Goal: Transaction & Acquisition: Book appointment/travel/reservation

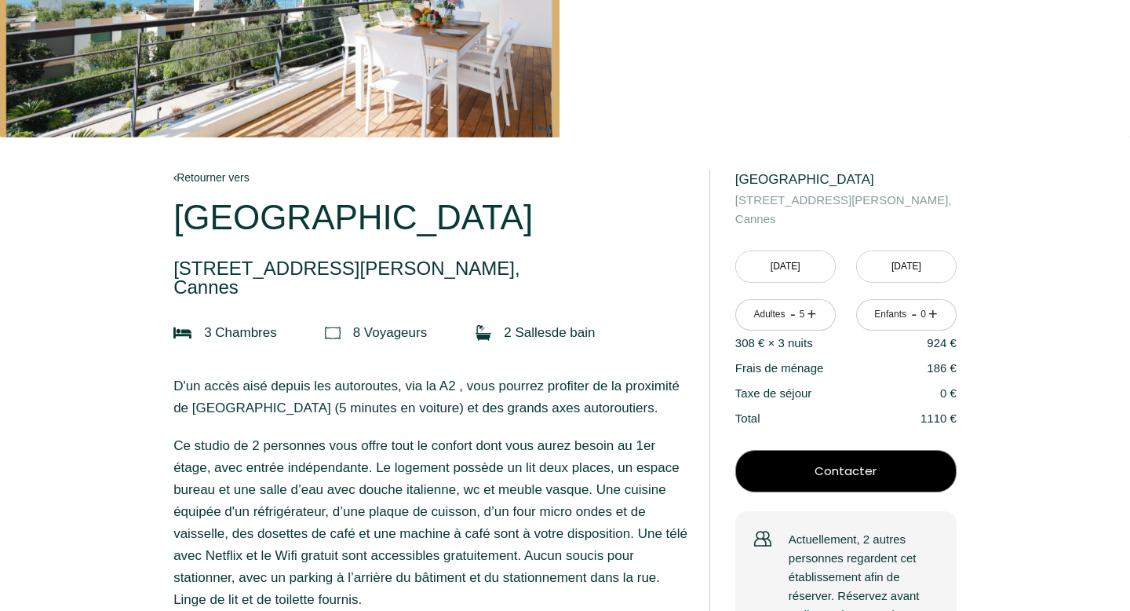
scroll to position [195, 0]
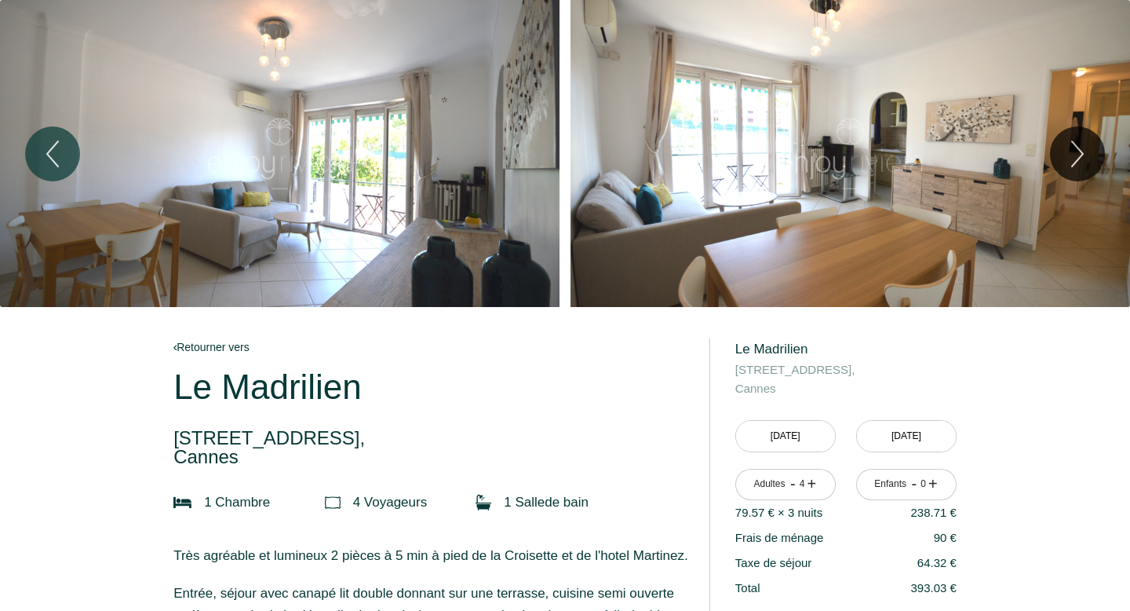
click at [411, 234] on div "Slideshow" at bounding box center [280, 153] width 560 height 307
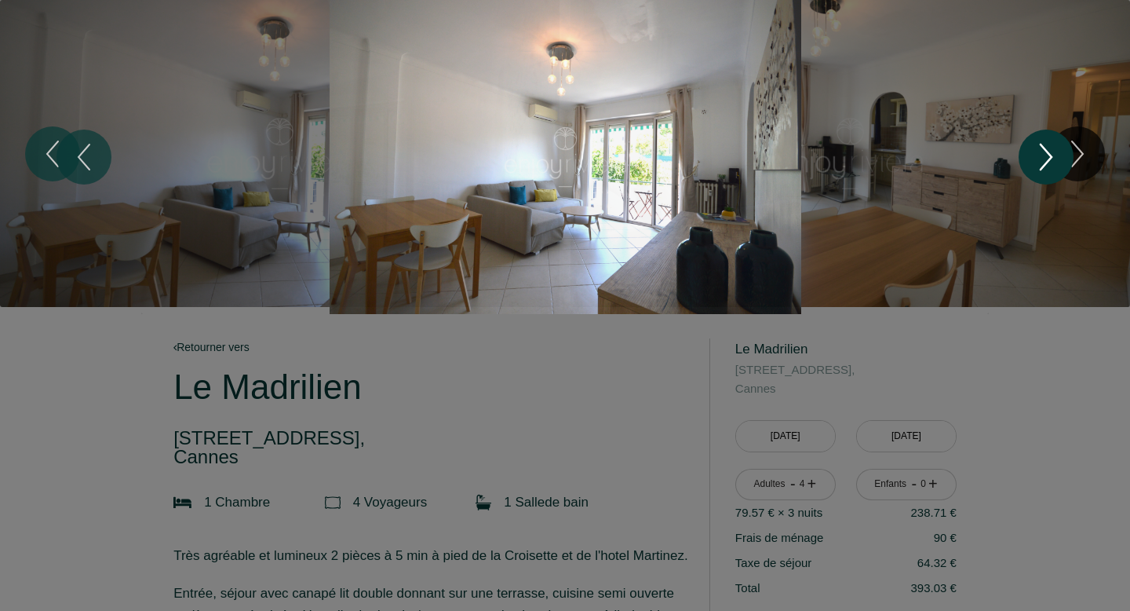
click at [1049, 166] on icon "Next" at bounding box center [1046, 156] width 33 height 47
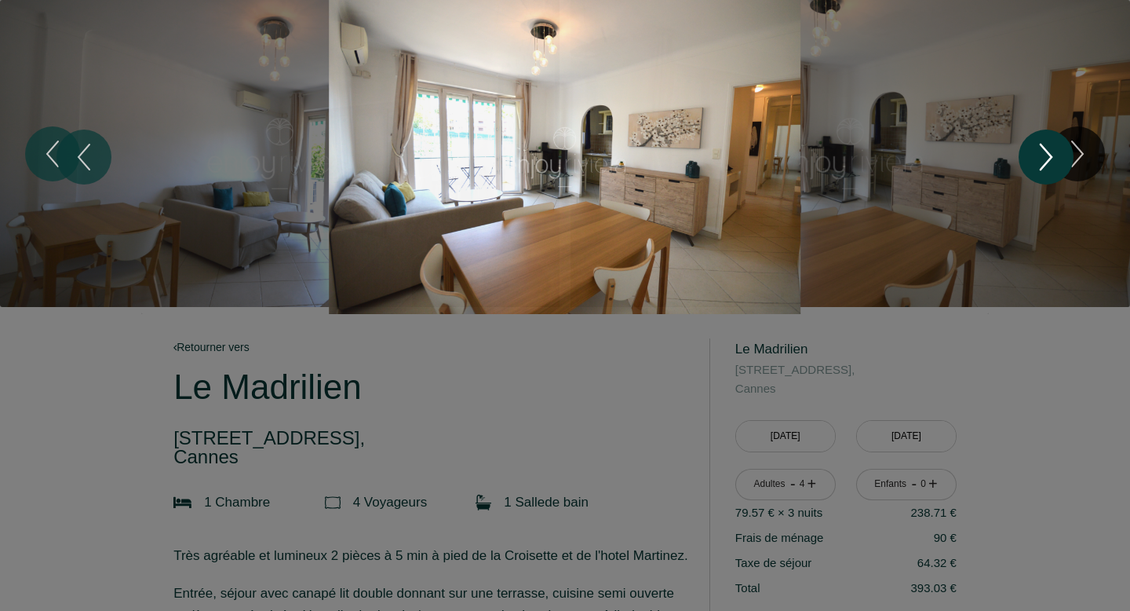
click at [1049, 166] on icon "Next" at bounding box center [1046, 156] width 33 height 47
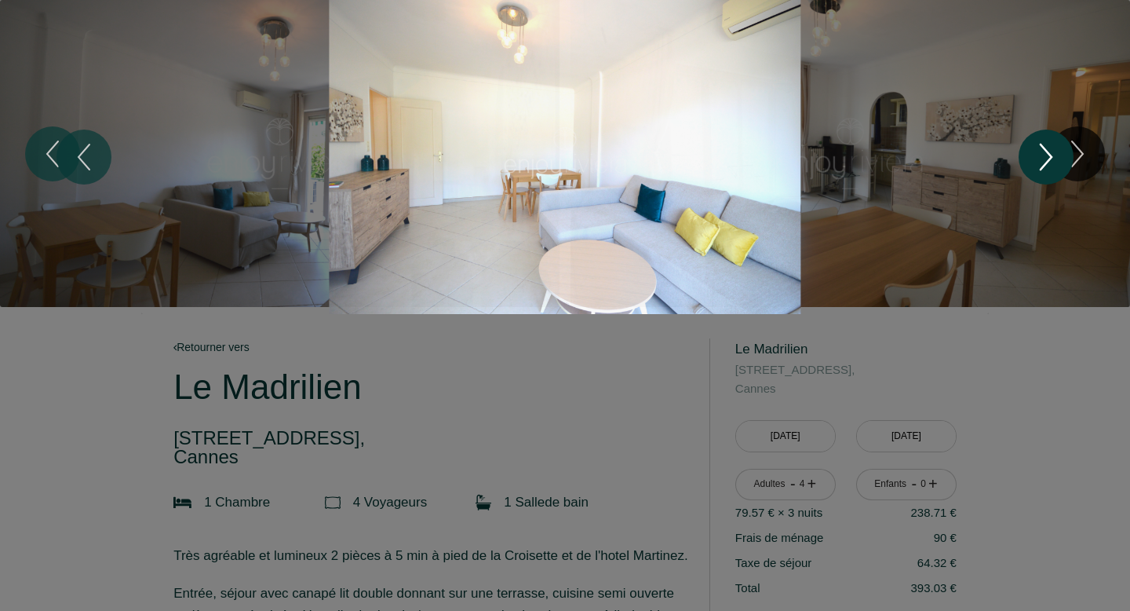
click at [1049, 166] on icon "Next" at bounding box center [1046, 156] width 33 height 47
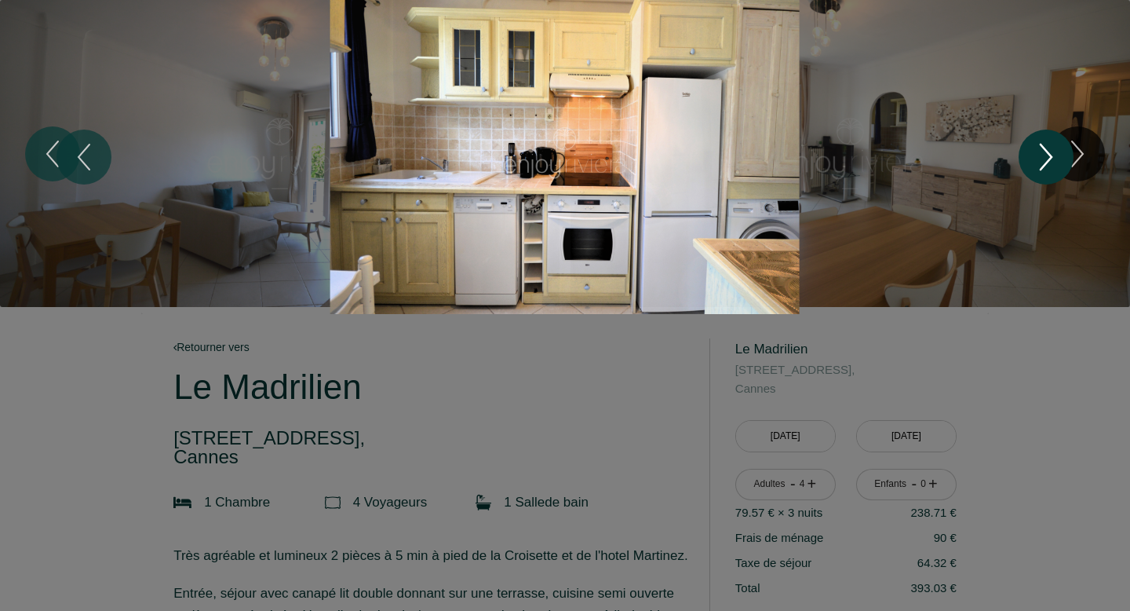
click at [1049, 166] on icon "Next" at bounding box center [1046, 156] width 33 height 47
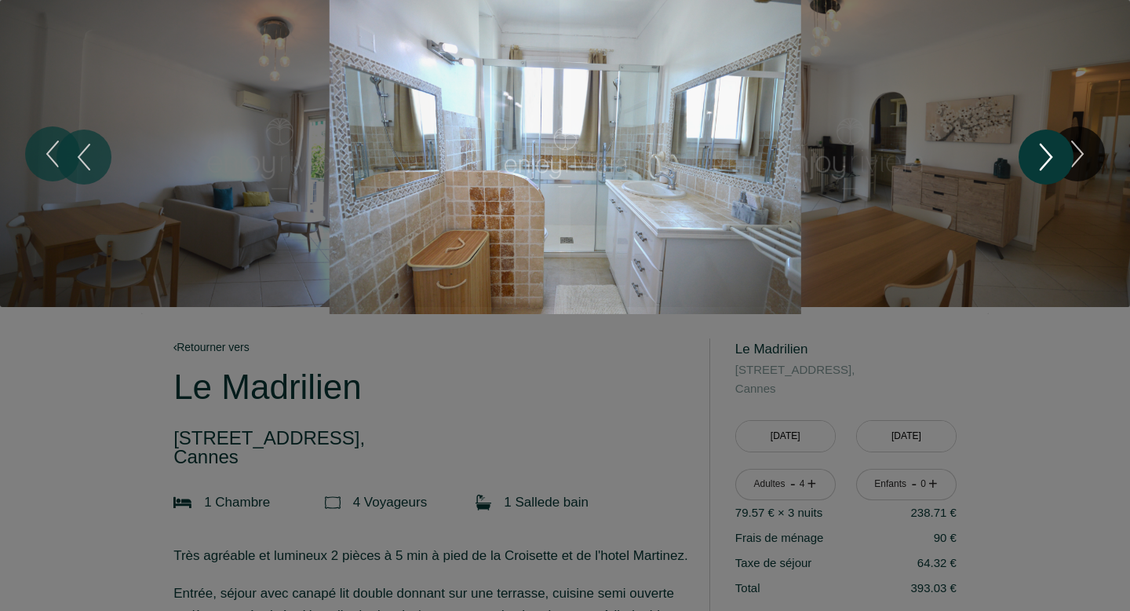
click at [1049, 166] on icon "Next" at bounding box center [1046, 156] width 33 height 47
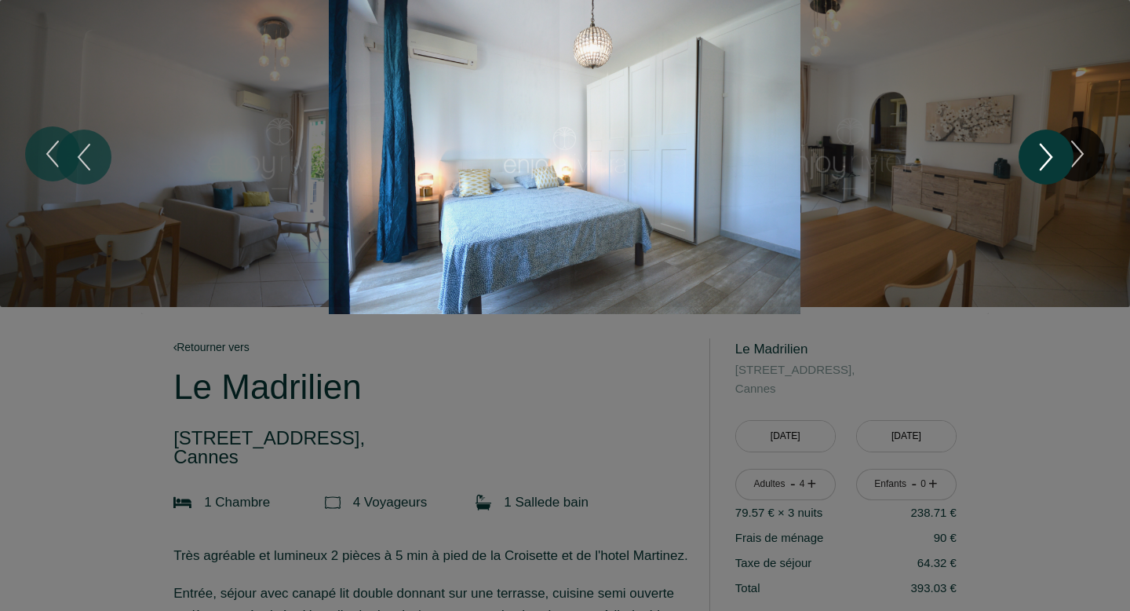
click at [1049, 166] on icon "Next" at bounding box center [1046, 156] width 33 height 47
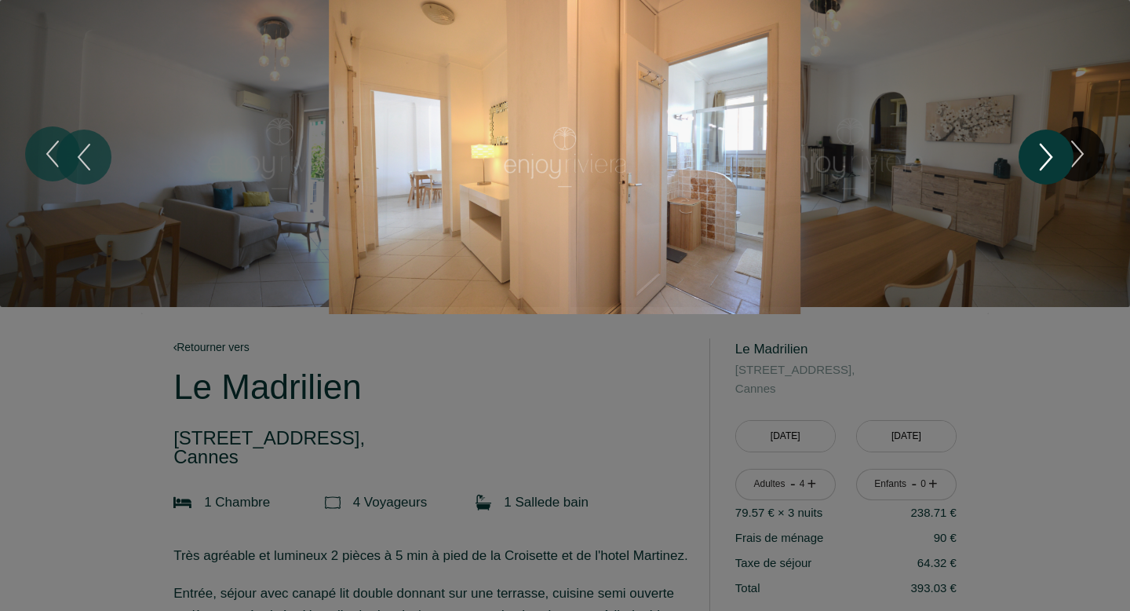
click at [1049, 166] on icon "Next" at bounding box center [1046, 156] width 33 height 47
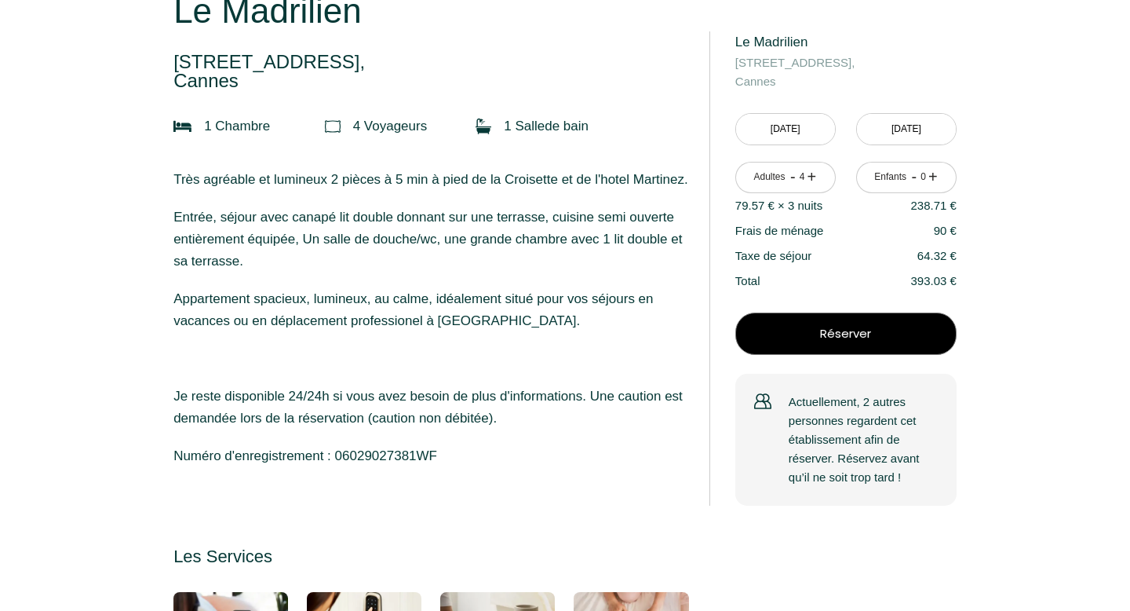
scroll to position [393, 0]
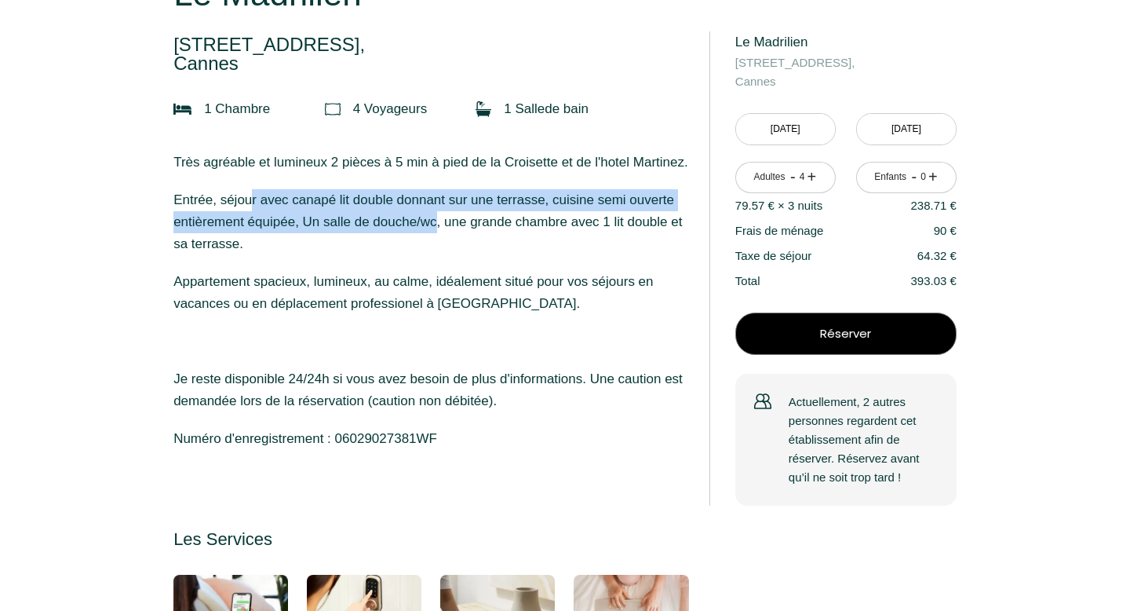
drag, startPoint x: 249, startPoint y: 225, endPoint x: 436, endPoint y: 244, distance: 188.6
click at [437, 245] on p "Entrée, séjour avec canapé lit double donnant sur une terrasse, cuisine semi ou…" at bounding box center [430, 222] width 515 height 66
click at [436, 244] on p "Entrée, séjour avec canapé lit double donnant sur une terrasse, cuisine semi ou…" at bounding box center [430, 222] width 515 height 66
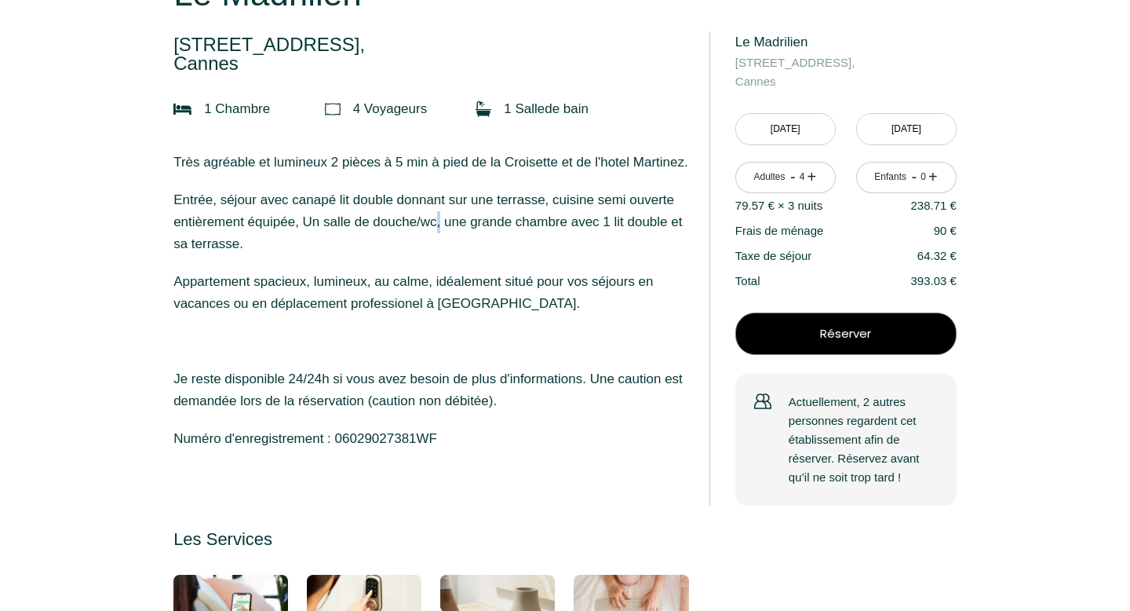
click at [436, 244] on p "Entrée, séjour avec canapé lit double donnant sur une terrasse, cuisine semi ou…" at bounding box center [430, 222] width 515 height 66
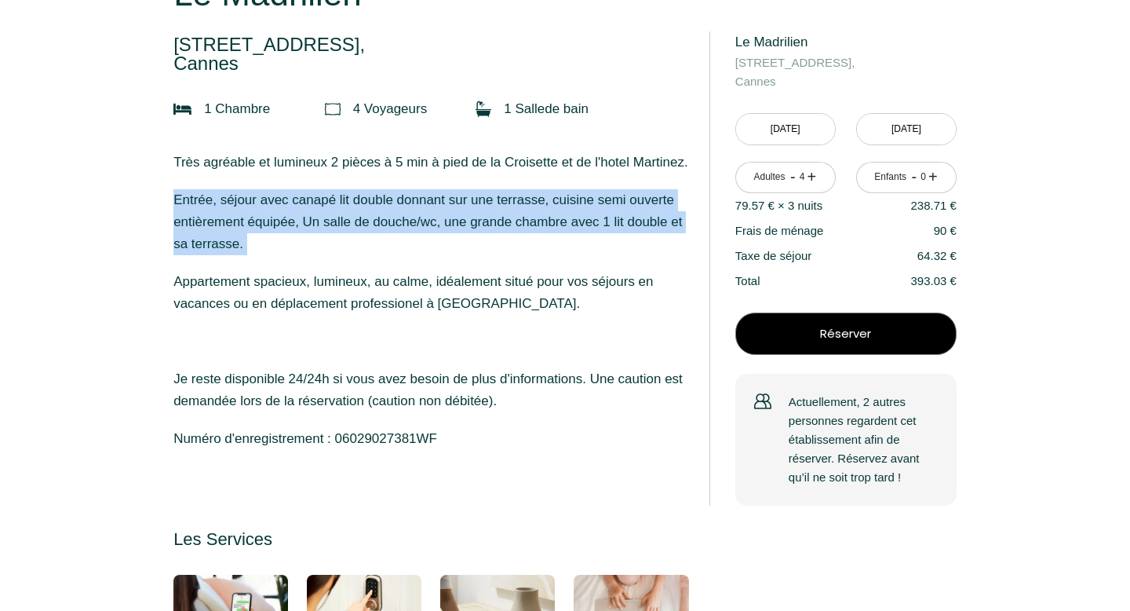
click at [436, 244] on p "Entrée, séjour avec canapé lit double donnant sur une terrasse, cuisine semi ou…" at bounding box center [430, 222] width 515 height 66
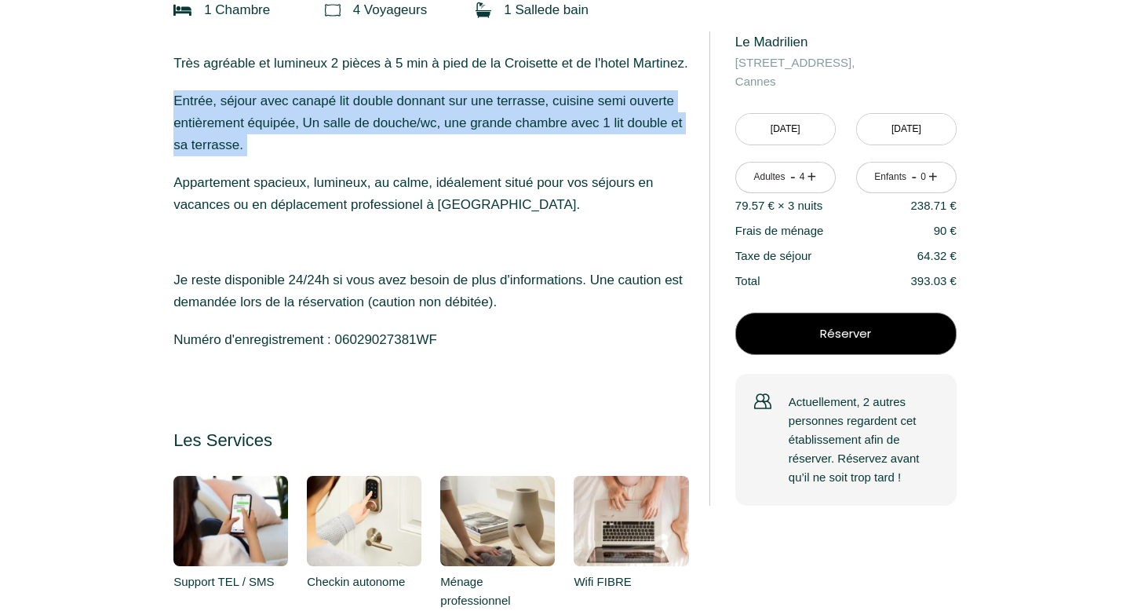
scroll to position [511, 0]
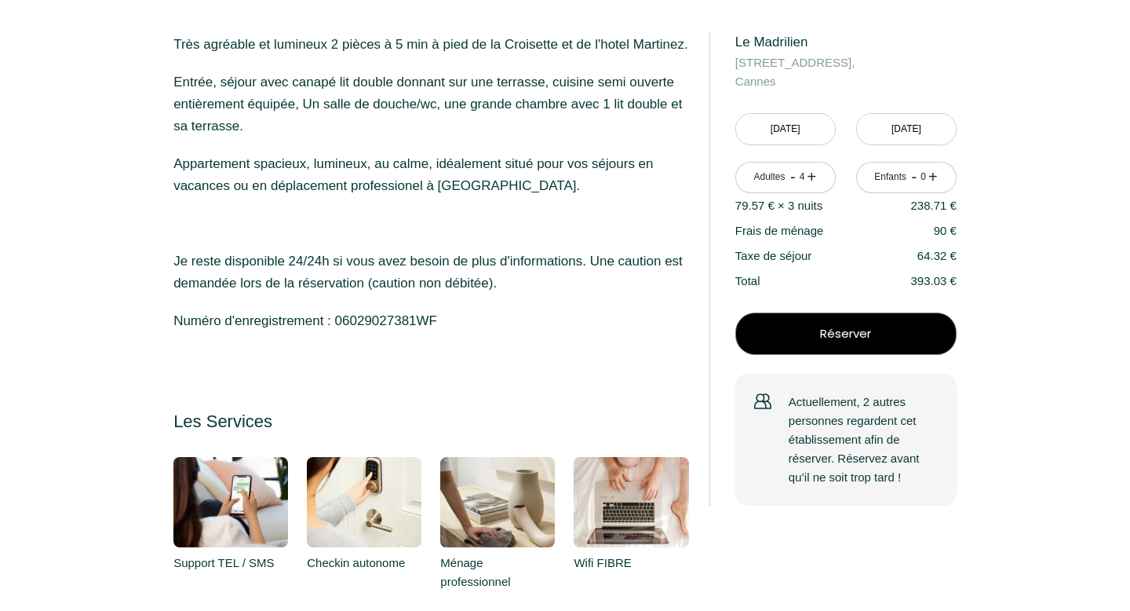
click at [370, 197] on p "Appartement spacieux, lumineux, au calme, idéalement situé pour vos séjours en …" at bounding box center [430, 175] width 515 height 44
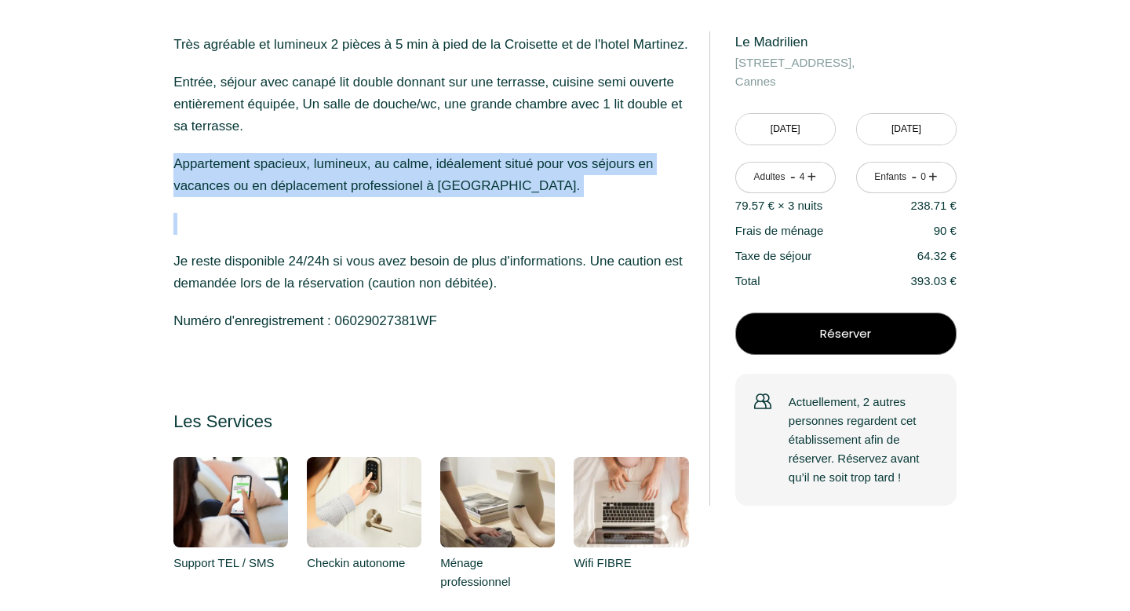
click at [370, 197] on p "Appartement spacieux, lumineux, au calme, idéalement situé pour vos séjours en …" at bounding box center [430, 175] width 515 height 44
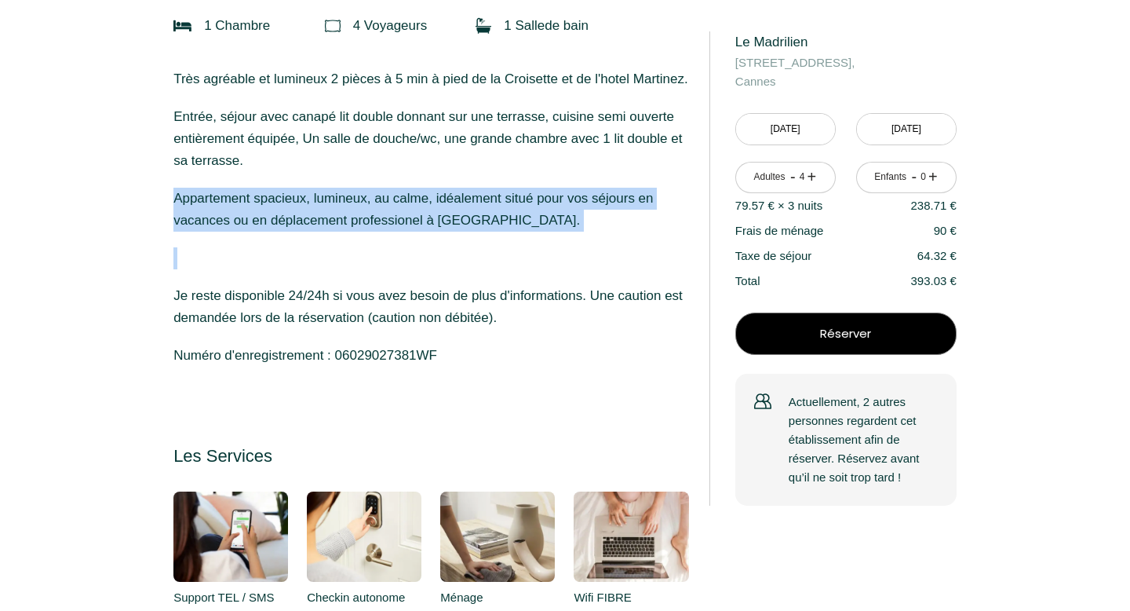
scroll to position [473, 0]
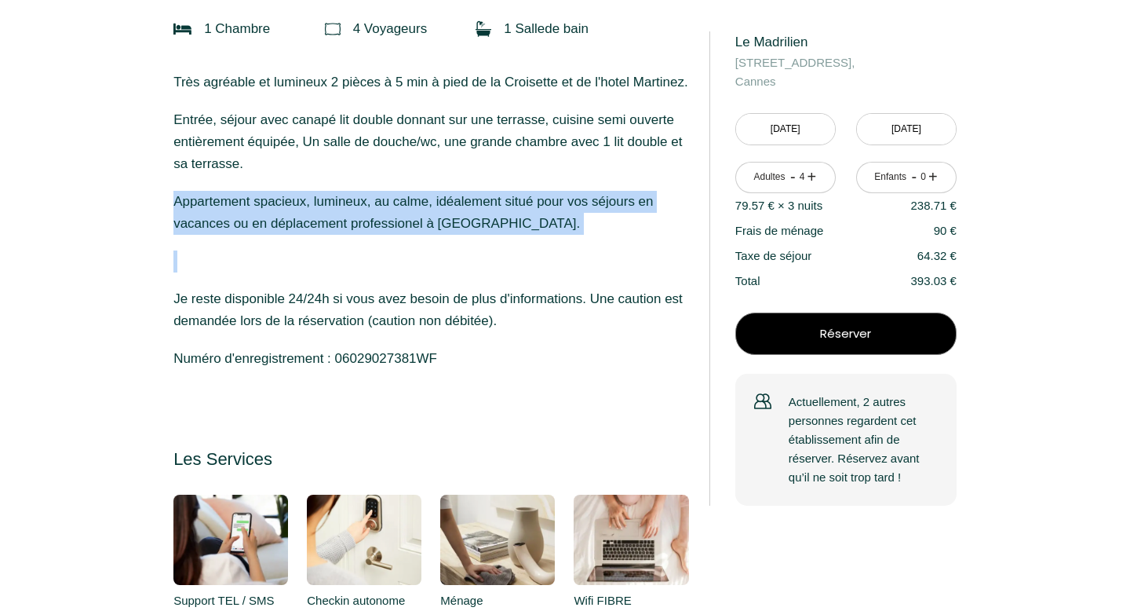
click at [370, 198] on p "Très agréable et lumineux 2 pièces à 5 min à pied de la Croisette et de l'hotel…" at bounding box center [430, 231] width 515 height 320
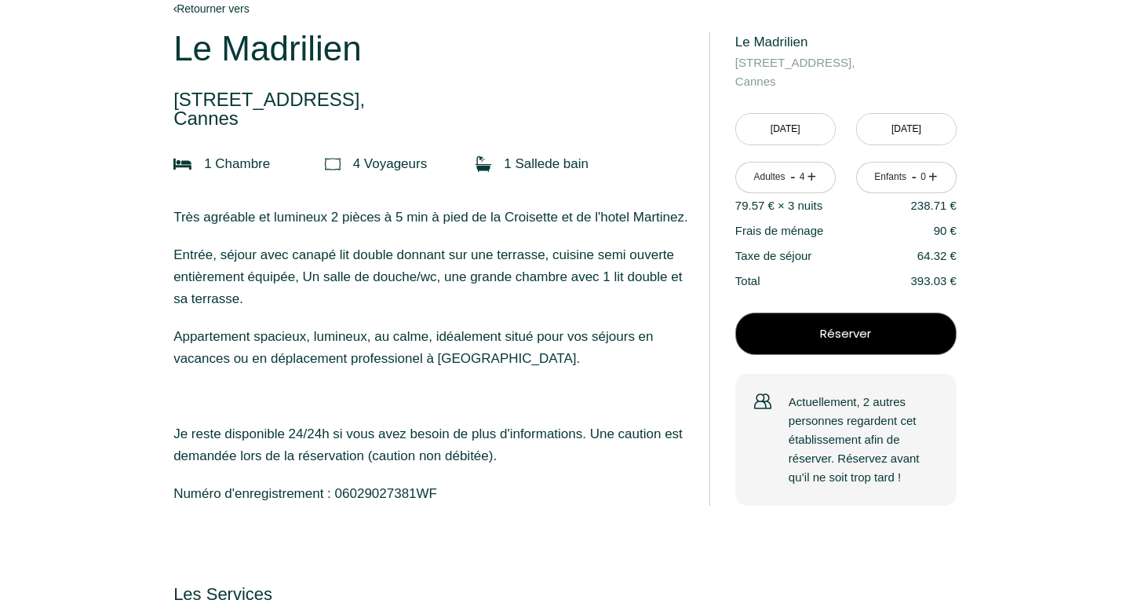
scroll to position [0, 0]
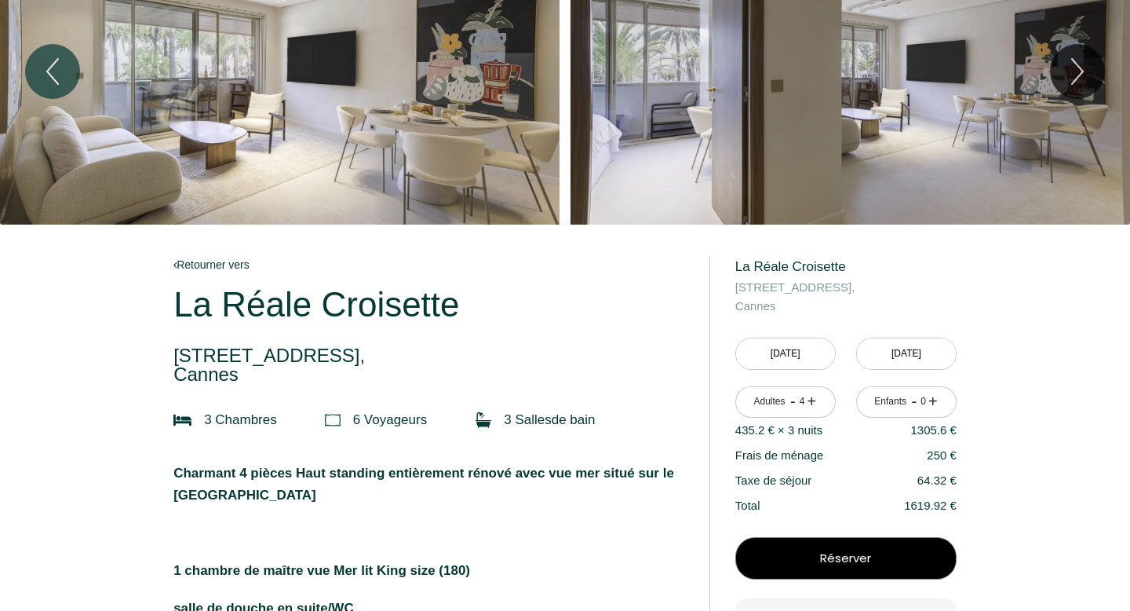
scroll to position [89, 0]
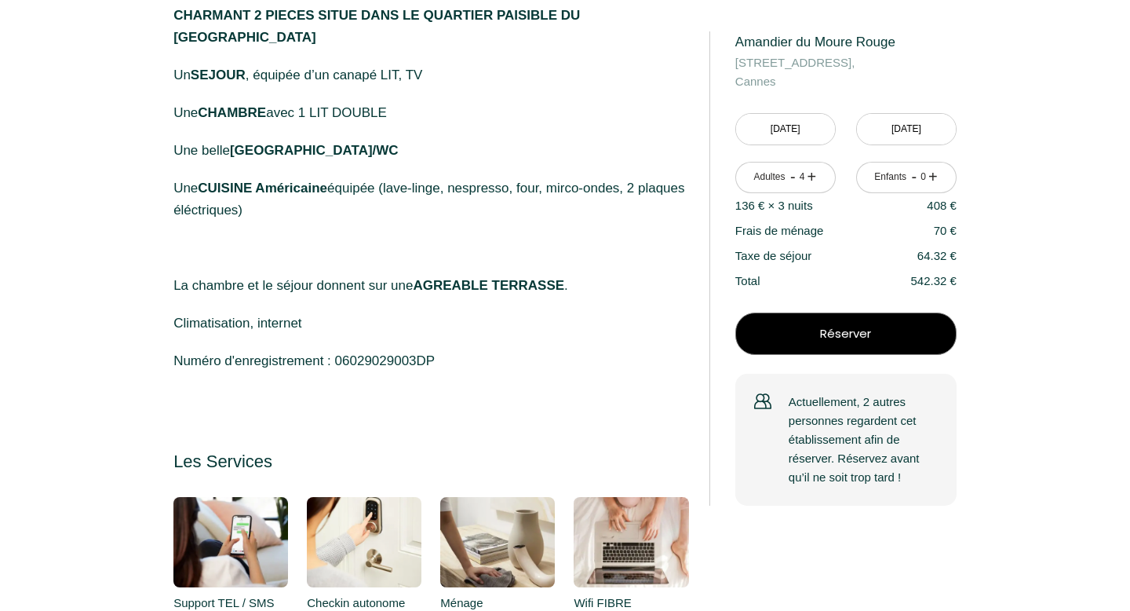
scroll to position [547, 0]
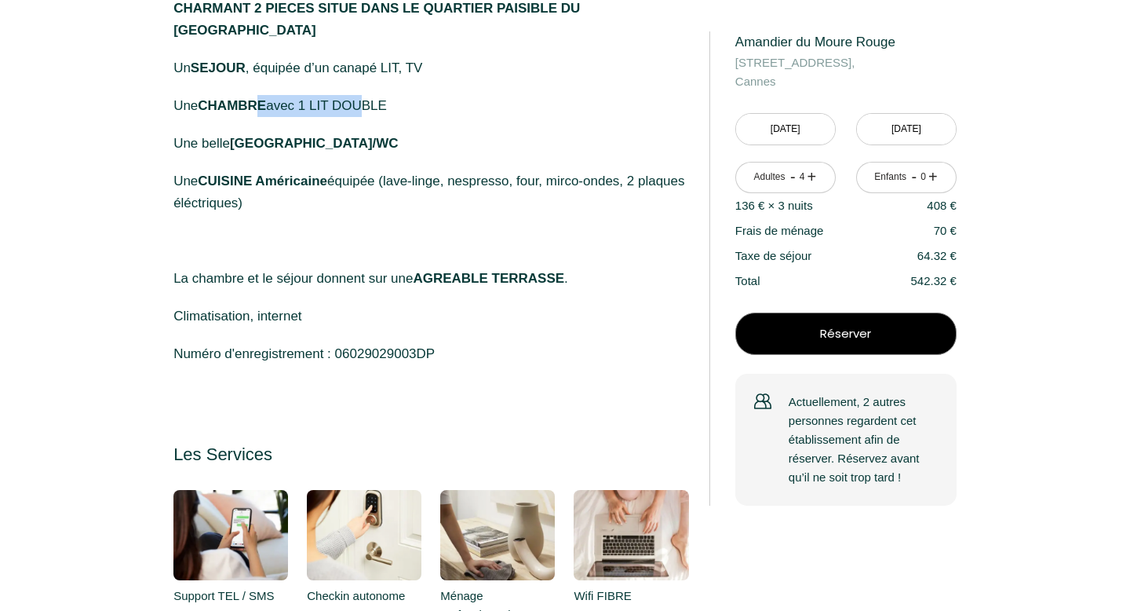
drag, startPoint x: 256, startPoint y: 104, endPoint x: 357, endPoint y: 104, distance: 101.3
click at [357, 104] on p "Une CHAMBRE avec 1 LIT DOUBLE" at bounding box center [430, 106] width 515 height 22
drag, startPoint x: 245, startPoint y: 172, endPoint x: 372, endPoint y: 202, distance: 130.6
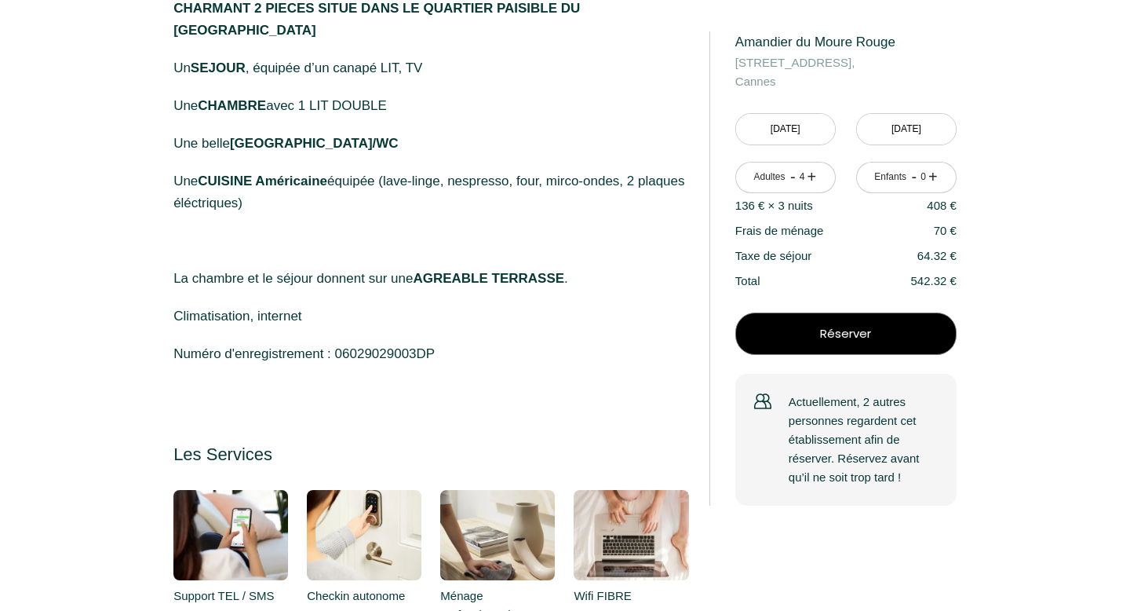
click at [372, 202] on p "Une CUISINE Américaine équipée (lave-linge, nespresso, four, mirco-ondes, 2 pla…" at bounding box center [430, 192] width 515 height 44
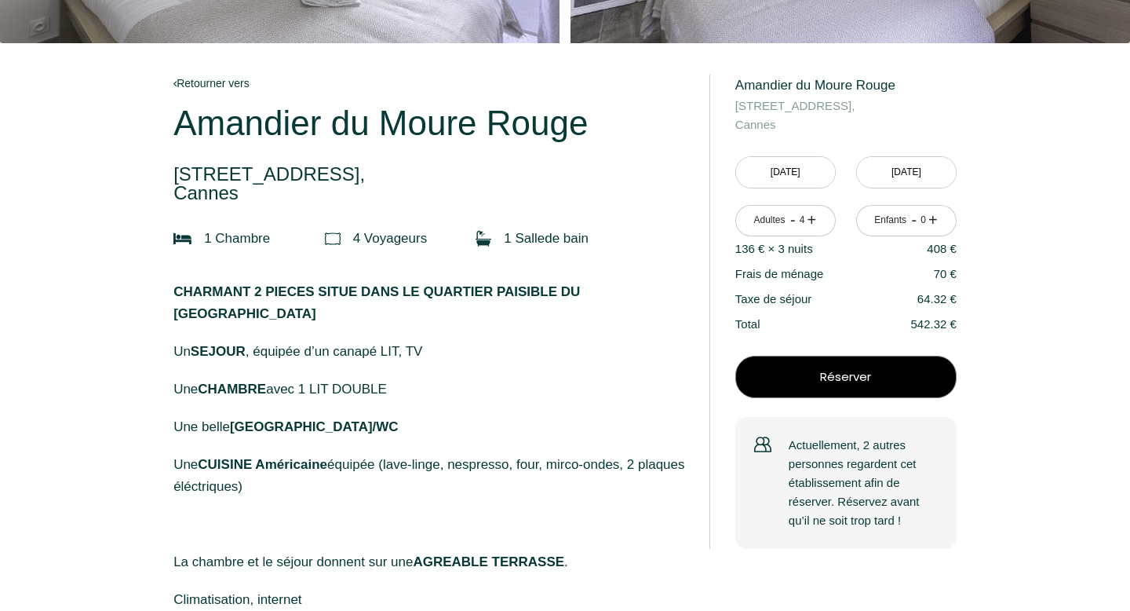
scroll to position [0, 0]
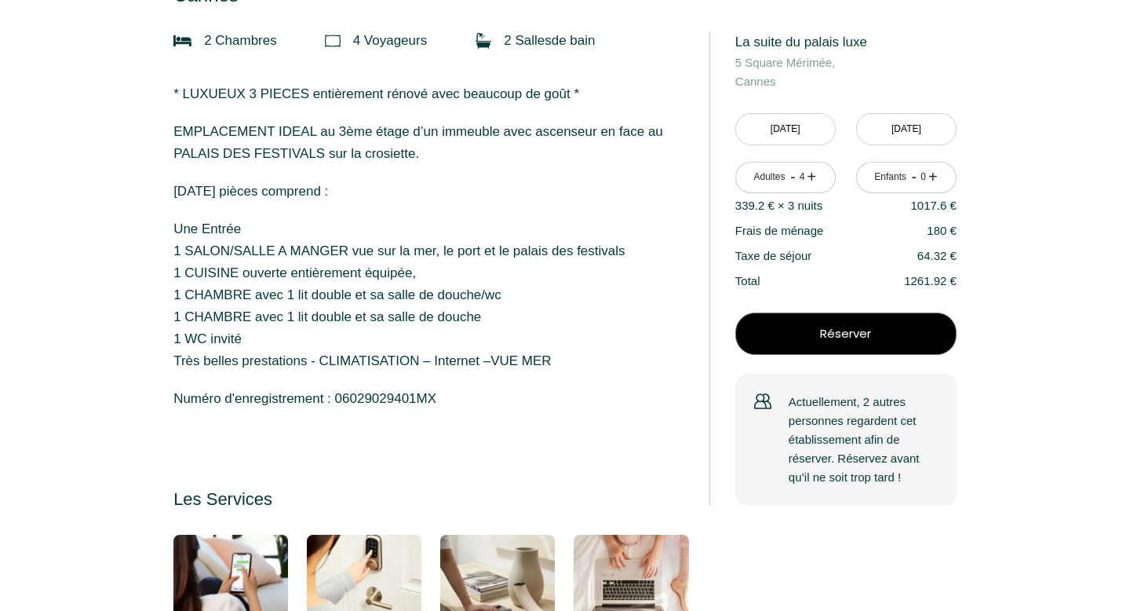
scroll to position [468, 0]
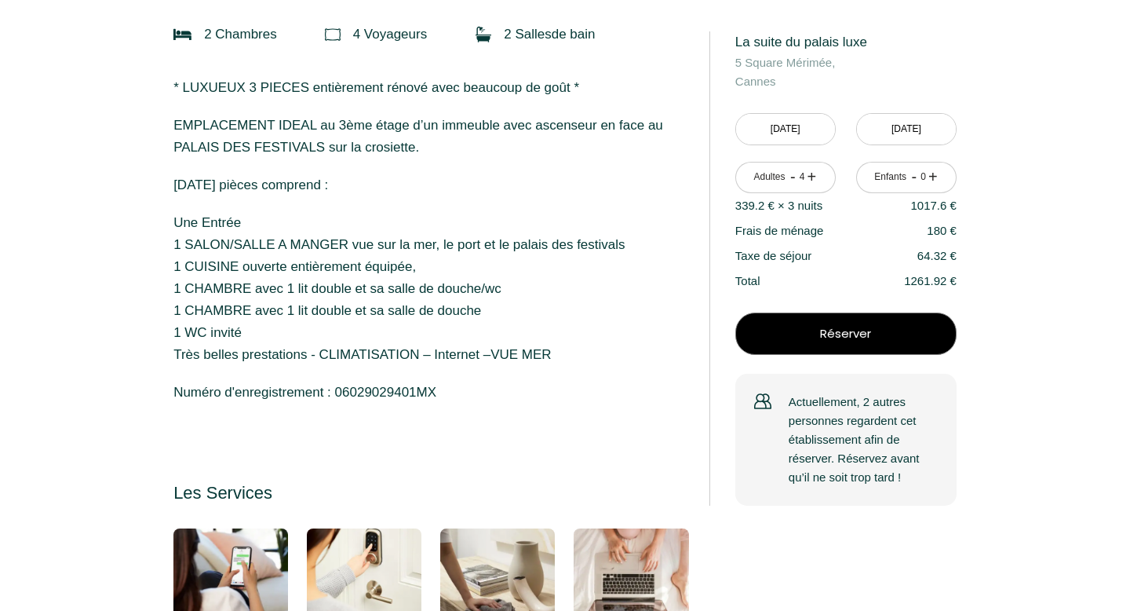
click at [250, 290] on p "Une Entrée 1 SALON/SALLE A MANGER vue sur la mer, le port et le palais des fest…" at bounding box center [430, 289] width 515 height 154
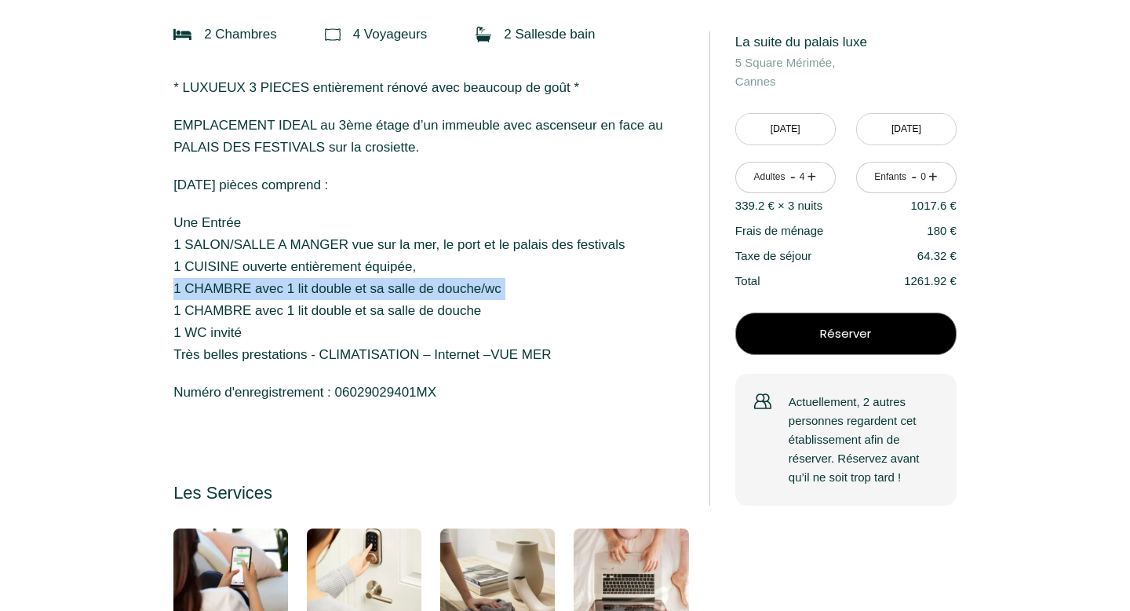
click at [250, 290] on p "Une Entrée 1 SALON/SALLE A MANGER vue sur la mer, le port et le palais des fest…" at bounding box center [430, 289] width 515 height 154
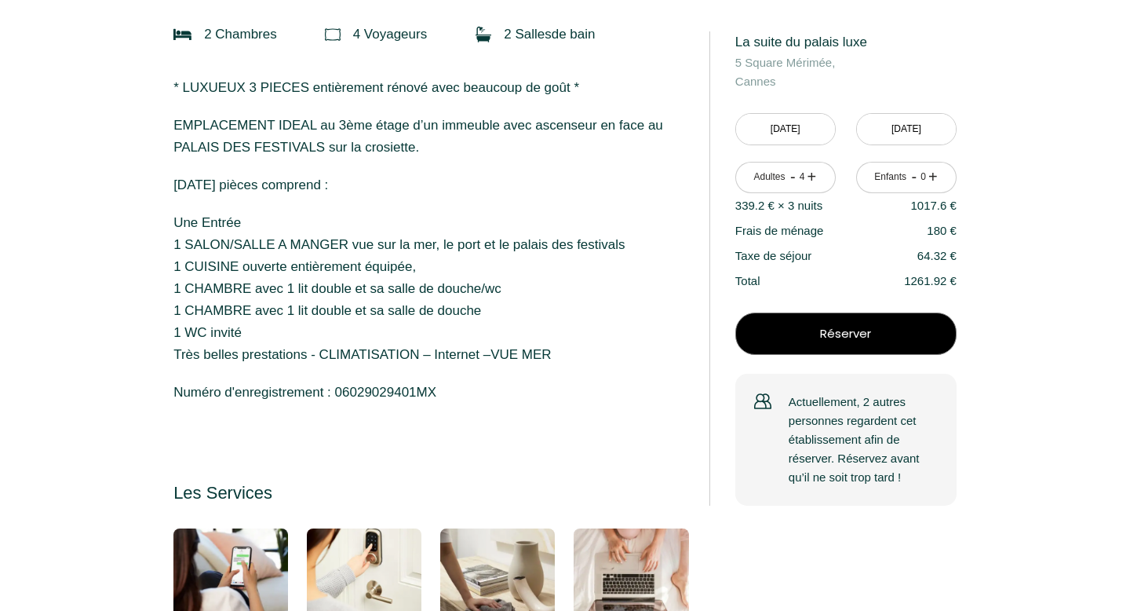
click at [251, 311] on p "Une Entrée 1 SALON/SALLE A MANGER vue sur la mer, le port et le palais des fest…" at bounding box center [430, 289] width 515 height 154
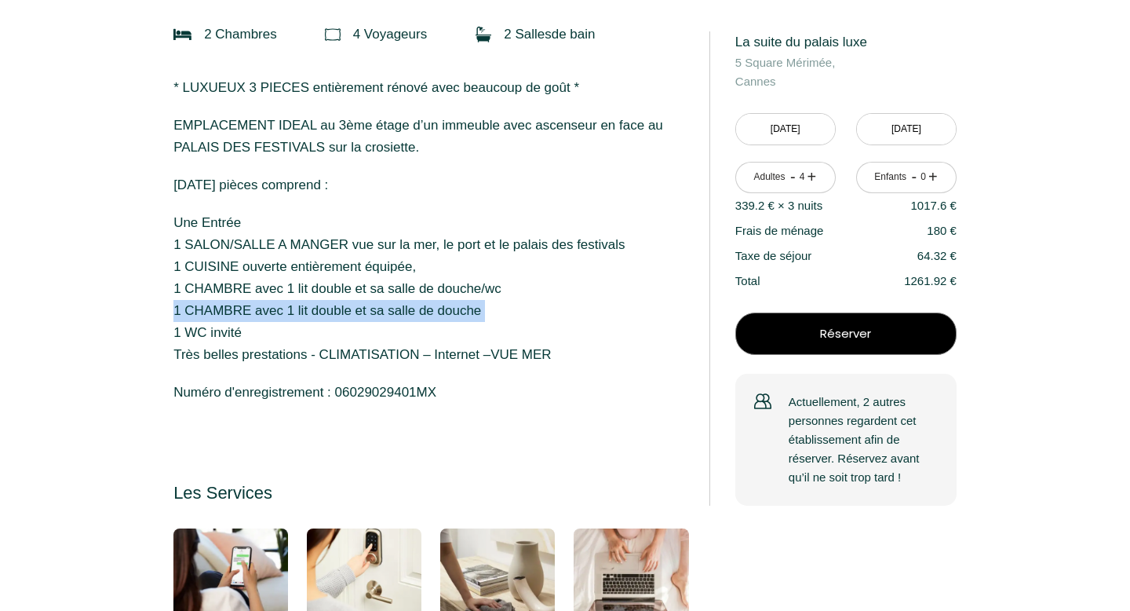
click at [251, 311] on p "Une Entrée 1 SALON/SALLE A MANGER vue sur la mer, le port et le palais des fest…" at bounding box center [430, 289] width 515 height 154
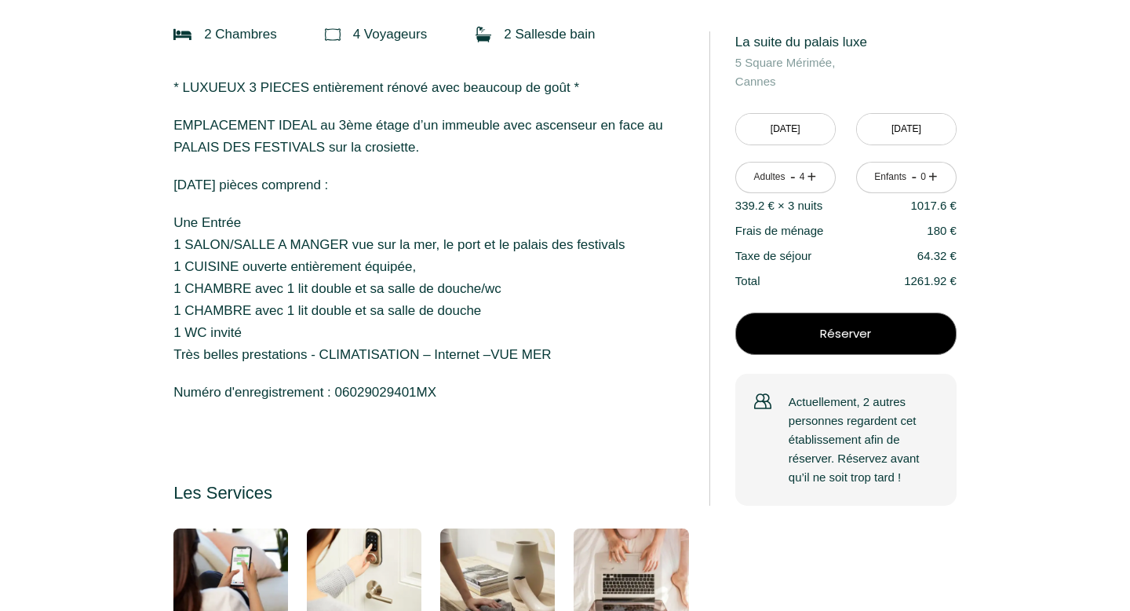
click at [283, 240] on p "Une Entrée 1 SALON/SALLE A MANGER vue sur la mer, le port et le palais des fest…" at bounding box center [430, 289] width 515 height 154
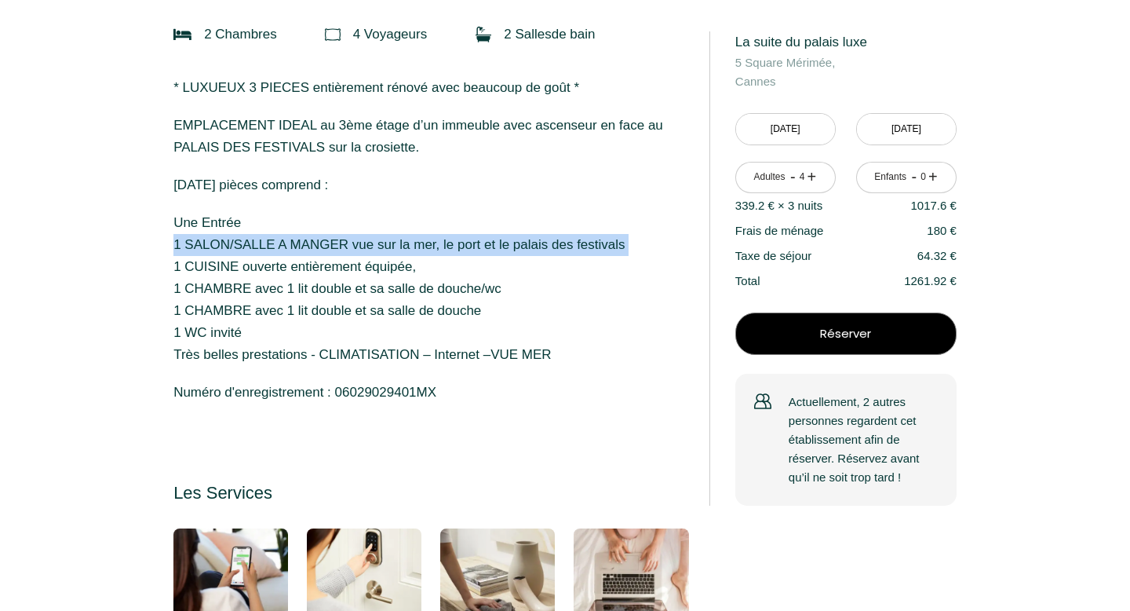
click at [283, 240] on p "Une Entrée 1 SALON/SALLE A MANGER vue sur la mer, le port et le palais des fest…" at bounding box center [430, 289] width 515 height 154
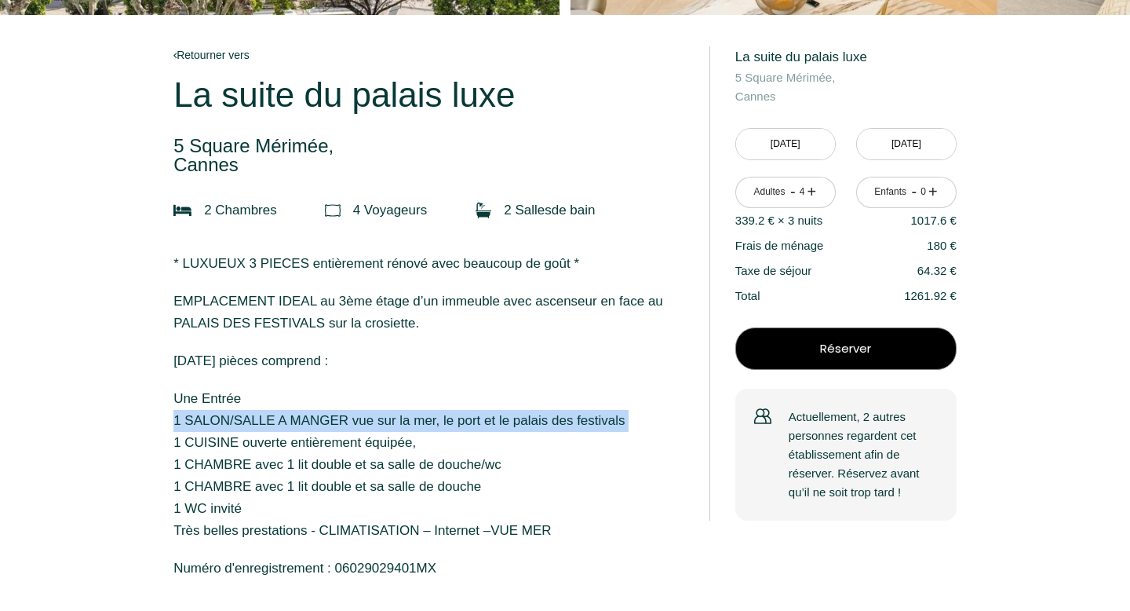
scroll to position [0, 0]
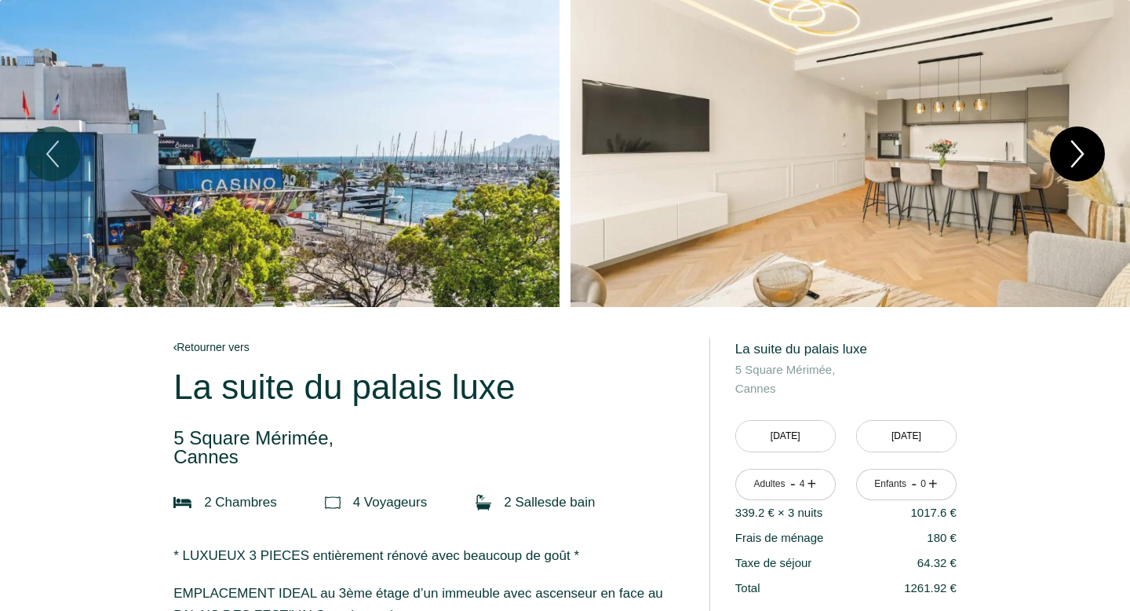
click at [1063, 164] on icon "Next" at bounding box center [1077, 153] width 33 height 47
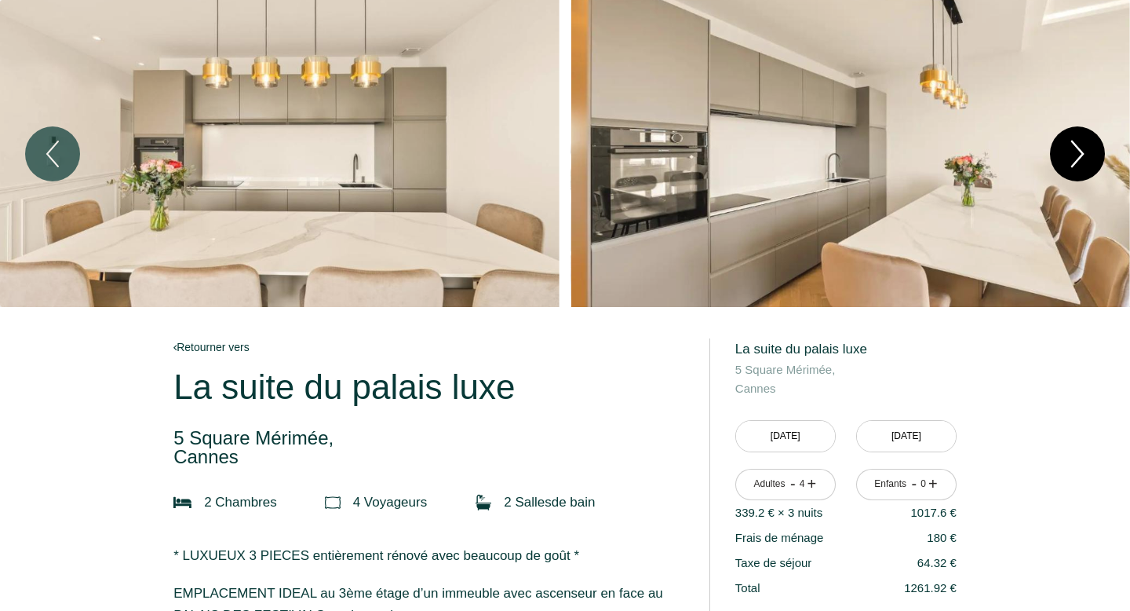
click at [1066, 156] on icon "Next" at bounding box center [1077, 153] width 33 height 47
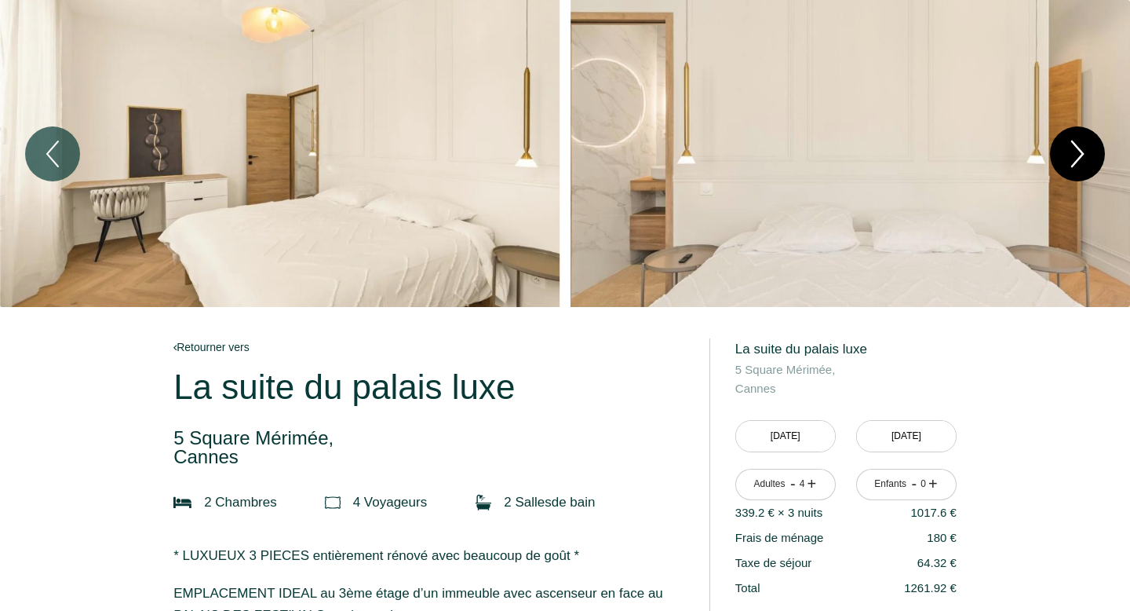
click at [1066, 156] on icon "Next" at bounding box center [1077, 153] width 33 height 47
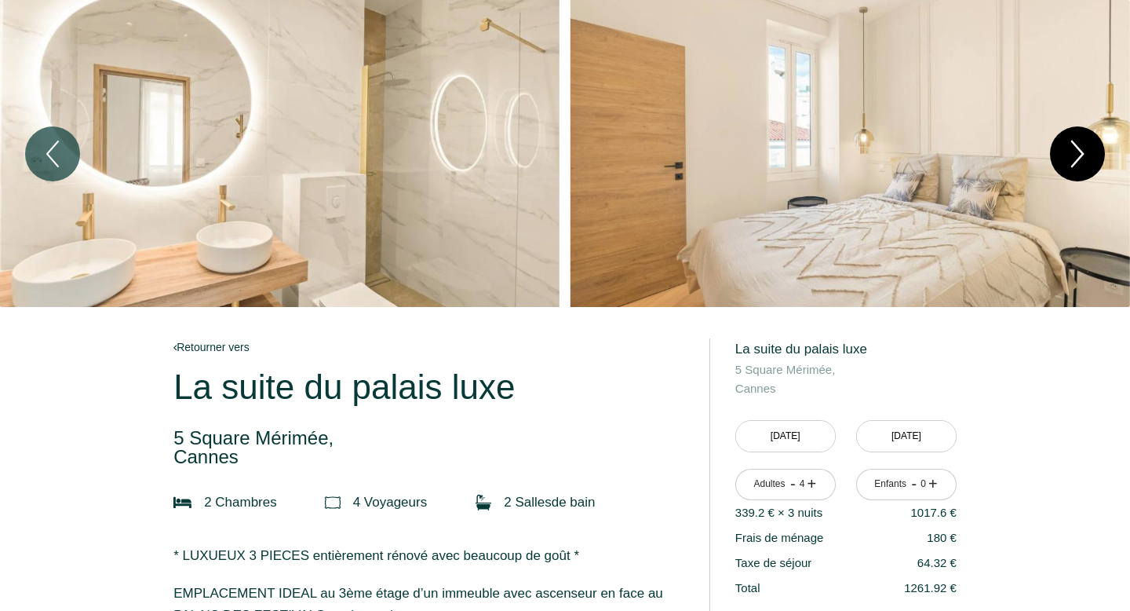
click at [1066, 156] on icon "Next" at bounding box center [1077, 153] width 33 height 47
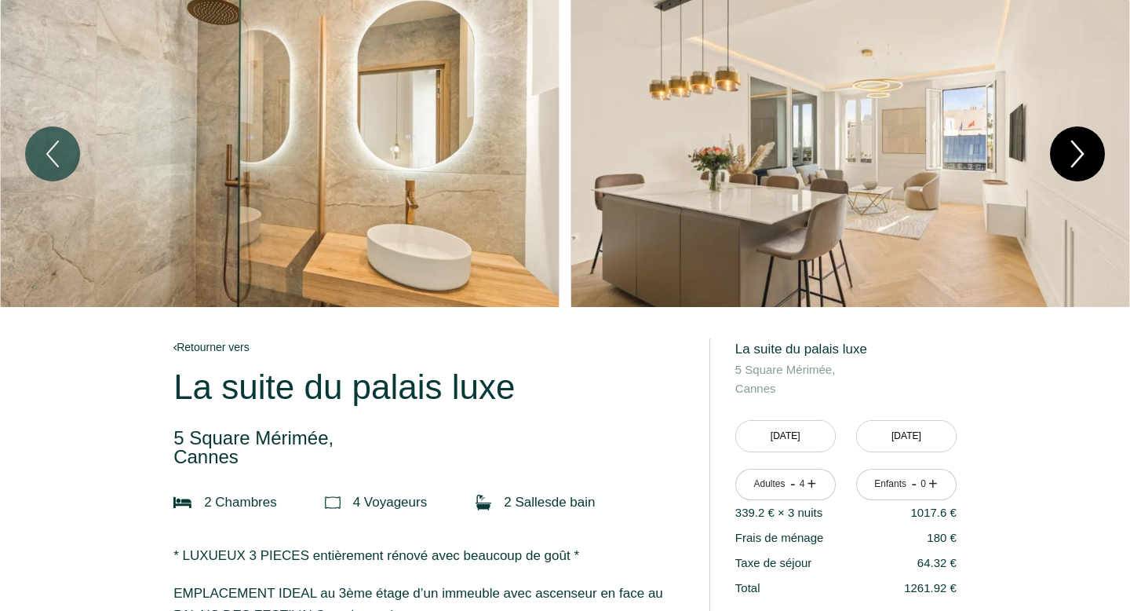
click at [1066, 156] on icon "Next" at bounding box center [1077, 153] width 33 height 47
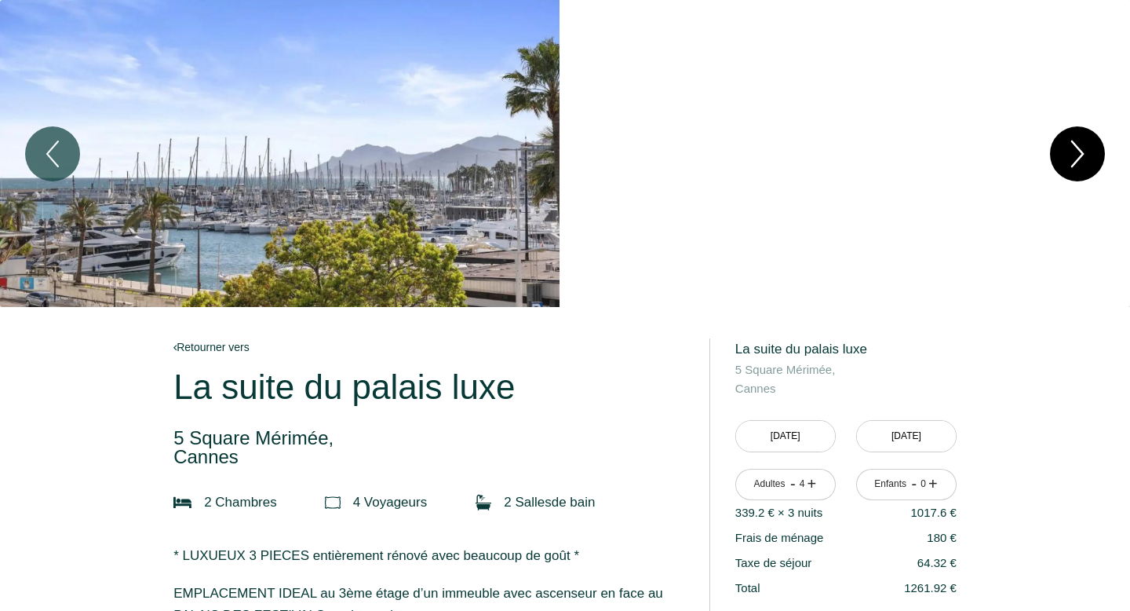
click at [1066, 156] on icon "Next" at bounding box center [1077, 153] width 33 height 47
